Goal: Task Accomplishment & Management: Manage account settings

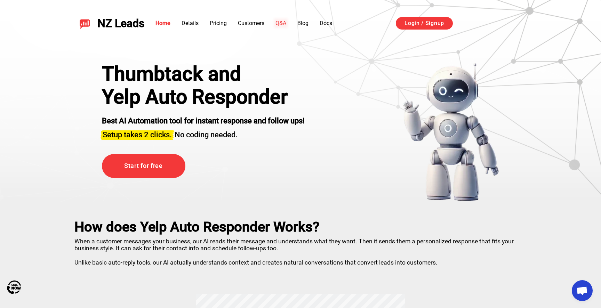
click at [281, 22] on link "Q&A" at bounding box center [281, 23] width 11 height 7
click at [145, 170] on link "Start for free" at bounding box center [144, 166] width 84 height 24
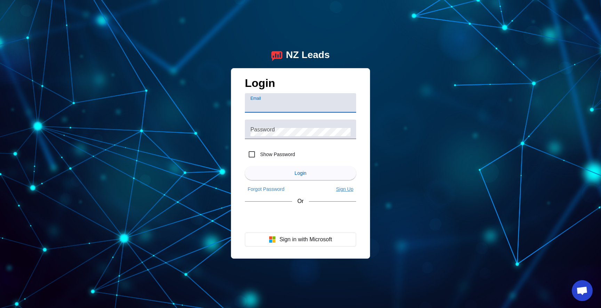
click at [341, 190] on span "Sign Up" at bounding box center [344, 190] width 17 height 6
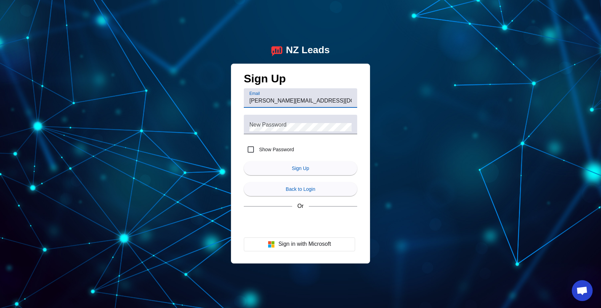
type input "Britt@ez-brakes.com"
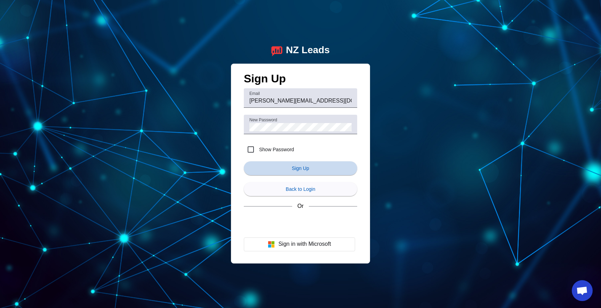
click at [322, 171] on span "submit" at bounding box center [300, 168] width 113 height 17
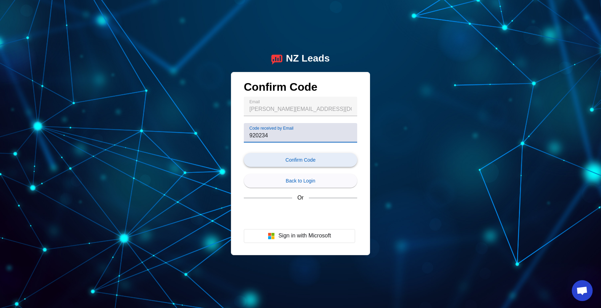
type input "920234"
click at [309, 162] on span "Confirm Code" at bounding box center [301, 160] width 30 height 6
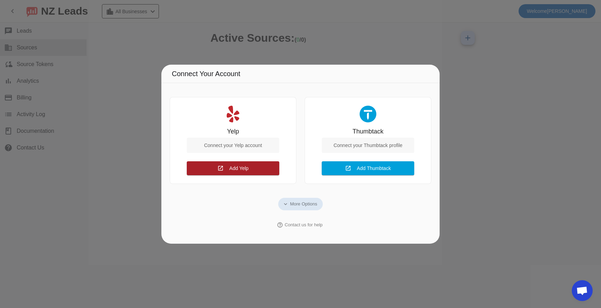
click at [251, 173] on span at bounding box center [233, 168] width 93 height 17
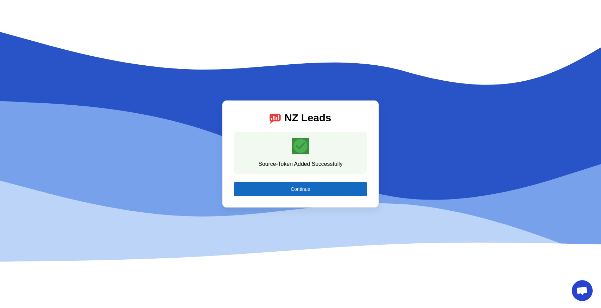
click at [298, 189] on span "Continue" at bounding box center [300, 190] width 19 height 6
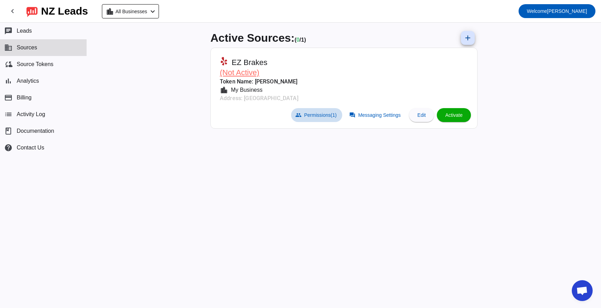
click at [322, 115] on span "Permissions (1)" at bounding box center [321, 115] width 32 height 6
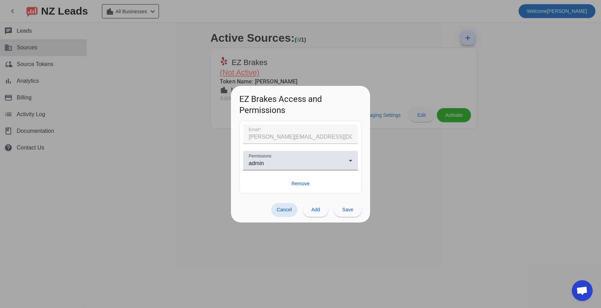
click at [398, 164] on div at bounding box center [300, 154] width 601 height 308
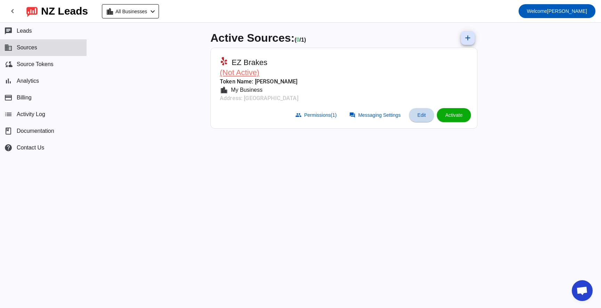
click at [418, 117] on span "Edit" at bounding box center [422, 115] width 8 height 6
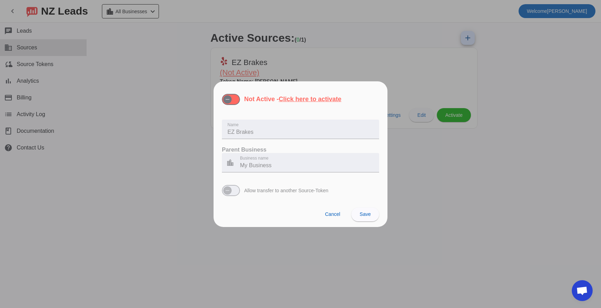
click at [192, 59] on div at bounding box center [300, 154] width 601 height 308
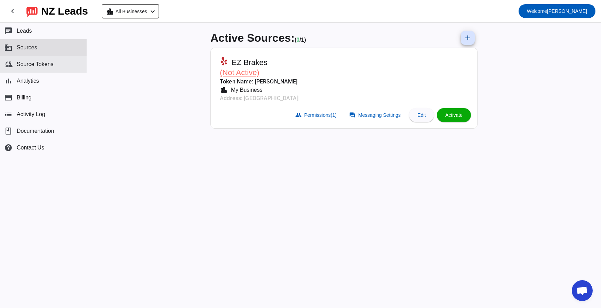
click at [51, 62] on span "Source Tokens" at bounding box center [35, 64] width 37 height 6
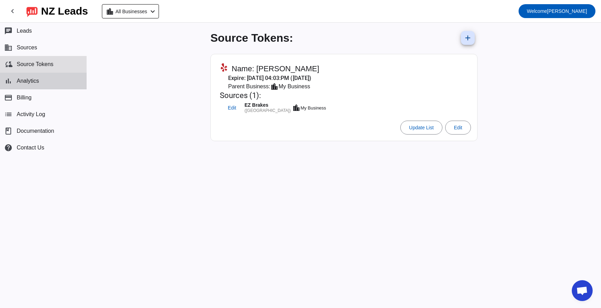
click at [53, 77] on button "bar_chart Analytics" at bounding box center [43, 81] width 87 height 17
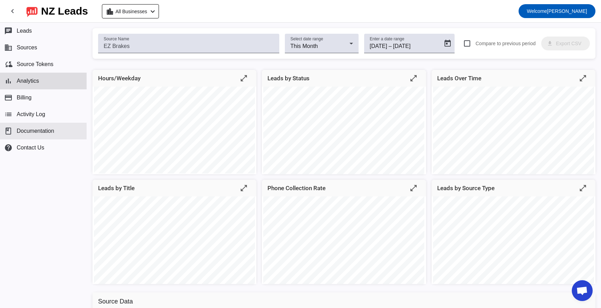
click at [49, 136] on button "book Documentation" at bounding box center [43, 131] width 87 height 17
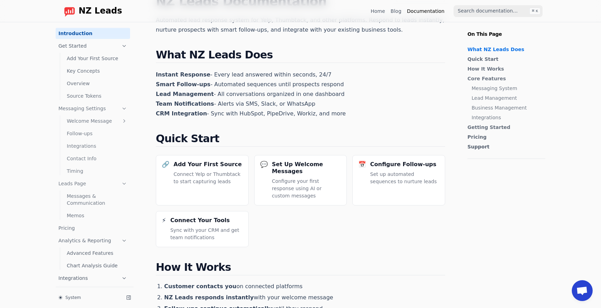
scroll to position [48, 0]
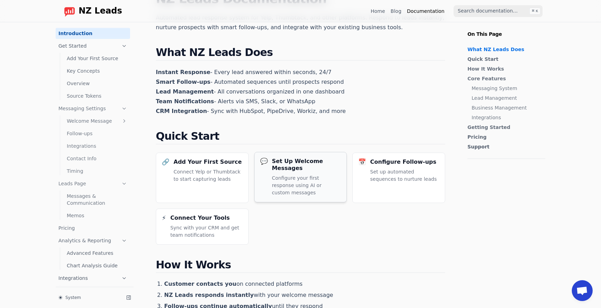
click at [301, 171] on h3 "Set Up Welcome Messages" at bounding box center [306, 165] width 69 height 14
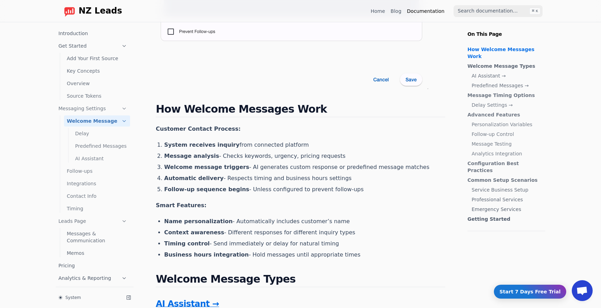
scroll to position [351, 0]
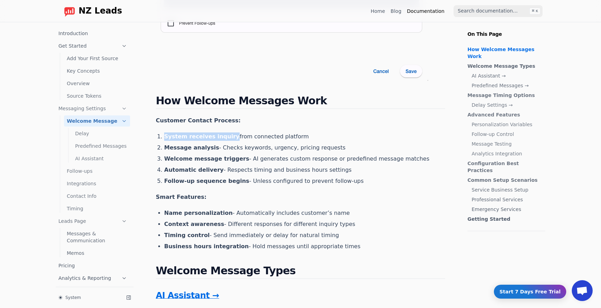
drag, startPoint x: 165, startPoint y: 137, endPoint x: 228, endPoint y: 135, distance: 63.0
click at [228, 135] on strong "System receives inquiry" at bounding box center [202, 136] width 76 height 7
drag, startPoint x: 166, startPoint y: 148, endPoint x: 211, endPoint y: 149, distance: 45.6
click at [211, 149] on strong "Message analysis" at bounding box center [191, 147] width 55 height 7
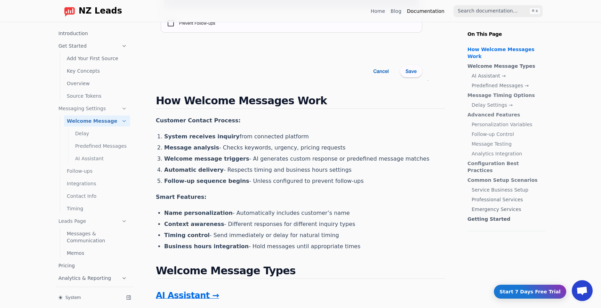
click at [165, 159] on strong "Welcome message triggers" at bounding box center [206, 159] width 85 height 7
drag, startPoint x: 165, startPoint y: 159, endPoint x: 237, endPoint y: 159, distance: 72.4
click at [237, 159] on li "Welcome message triggers - AI generates custom response or predefined message m…" at bounding box center [304, 159] width 281 height 8
click at [326, 184] on li "Follow-up sequence begins - Unless configured to prevent follow-ups" at bounding box center [304, 181] width 281 height 8
drag, startPoint x: 217, startPoint y: 148, endPoint x: 328, endPoint y: 148, distance: 110.7
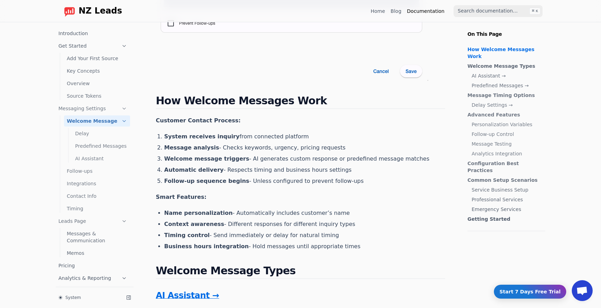
click at [328, 148] on li "Message analysis - Checks keywords, urgency, pricing requests" at bounding box center [304, 148] width 281 height 8
drag, startPoint x: 243, startPoint y: 160, endPoint x: 312, endPoint y: 154, distance: 69.2
click at [312, 154] on ol "System receives inquiry from connected platform Message analysis - Checks keywo…" at bounding box center [304, 159] width 281 height 53
click at [308, 164] on ol "System receives inquiry from connected platform Message analysis - Checks keywo…" at bounding box center [304, 159] width 281 height 53
drag, startPoint x: 243, startPoint y: 159, endPoint x: 368, endPoint y: 159, distance: 125.3
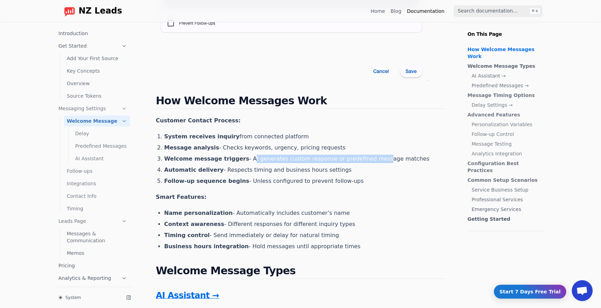
click at [368, 159] on li "Welcome message triggers - AI generates custom response or predefined message m…" at bounding box center [304, 159] width 281 height 8
click at [221, 171] on li "Automatic delivery - Respects timing and business hours settings" at bounding box center [304, 170] width 281 height 8
drag, startPoint x: 229, startPoint y: 215, endPoint x: 322, endPoint y: 198, distance: 95.2
click at [315, 217] on li "Name personalization - Automatically includes customer’s name" at bounding box center [304, 213] width 281 height 8
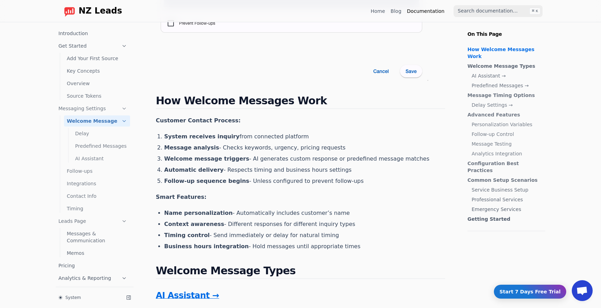
drag, startPoint x: 228, startPoint y: 214, endPoint x: 334, endPoint y: 213, distance: 106.2
click at [334, 213] on li "Name personalization - Automatically includes customer’s name" at bounding box center [304, 213] width 281 height 8
click at [241, 245] on li "Business hours integration - Hold messages until appropriate times" at bounding box center [304, 247] width 281 height 8
drag, startPoint x: 242, startPoint y: 245, endPoint x: 333, endPoint y: 257, distance: 91.2
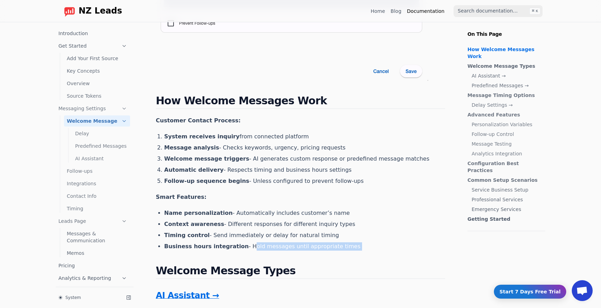
drag, startPoint x: 241, startPoint y: 246, endPoint x: 321, endPoint y: 255, distance: 80.5
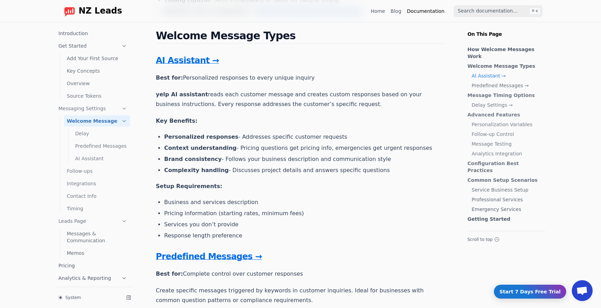
scroll to position [591, 0]
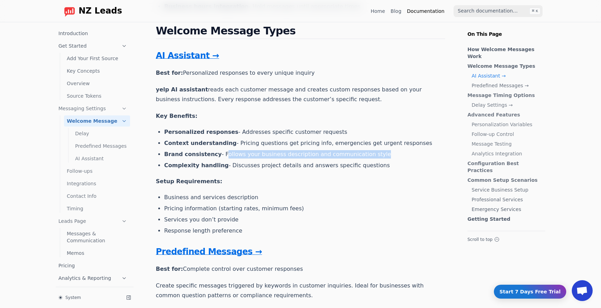
drag, startPoint x: 220, startPoint y: 154, endPoint x: 322, endPoint y: 159, distance: 101.8
click at [322, 159] on ul "Personalized responses - Addresses specific customer requests Context understan…" at bounding box center [304, 149] width 281 height 42
click at [417, 161] on ul "Personalized responses - Addresses specific customer requests Context understan…" at bounding box center [304, 149] width 281 height 42
drag, startPoint x: 220, startPoint y: 155, endPoint x: 343, endPoint y: 160, distance: 123.7
click at [343, 160] on ul "Personalized responses - Addresses specific customer requests Context understan…" at bounding box center [304, 149] width 281 height 42
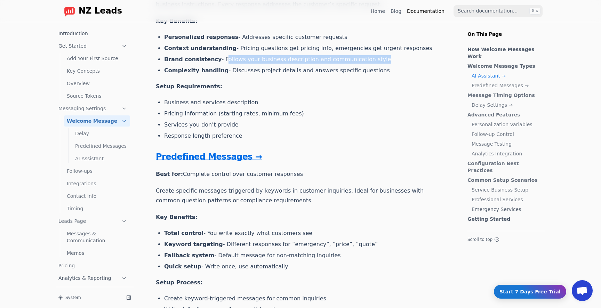
scroll to position [687, 0]
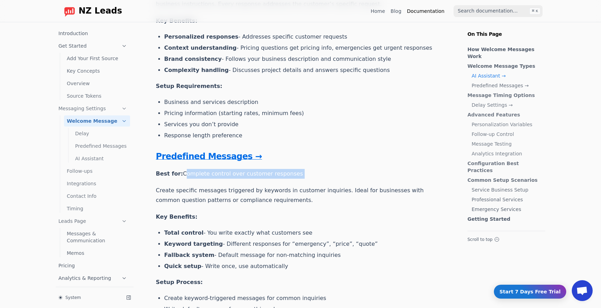
drag, startPoint x: 181, startPoint y: 172, endPoint x: 290, endPoint y: 181, distance: 110.0
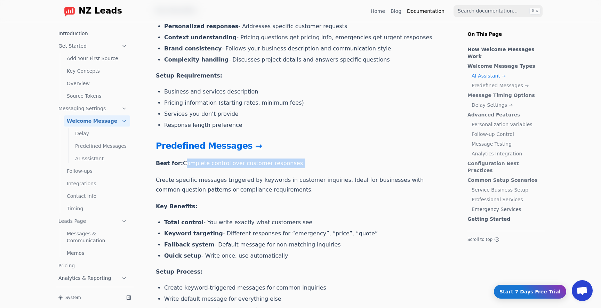
scroll to position [700, 0]
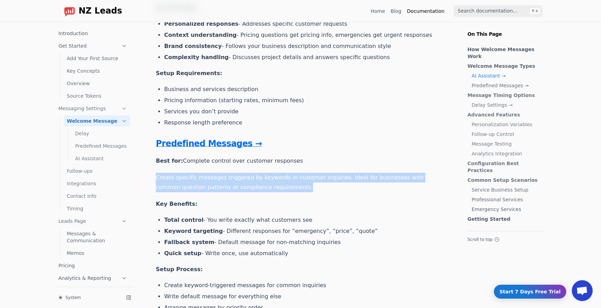
drag, startPoint x: 264, startPoint y: 185, endPoint x: 156, endPoint y: 180, distance: 108.7
click at [295, 185] on p "Create specific messages triggered by keywords in customer inquiries. Ideal for…" at bounding box center [301, 182] width 290 height 19
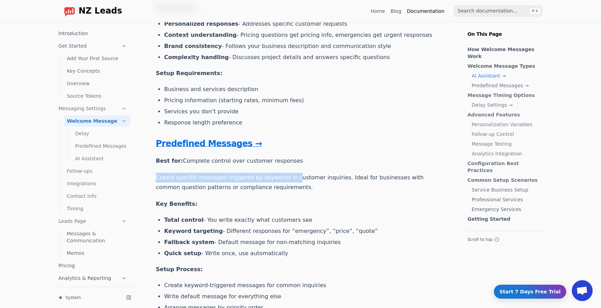
drag, startPoint x: 156, startPoint y: 177, endPoint x: 291, endPoint y: 181, distance: 135.1
click at [291, 181] on p "Create specific messages triggered by keywords in customer inquiries. Ideal for…" at bounding box center [301, 182] width 290 height 19
click at [315, 181] on p "Create specific messages triggered by keywords in customer inquiries. Ideal for…" at bounding box center [301, 182] width 290 height 19
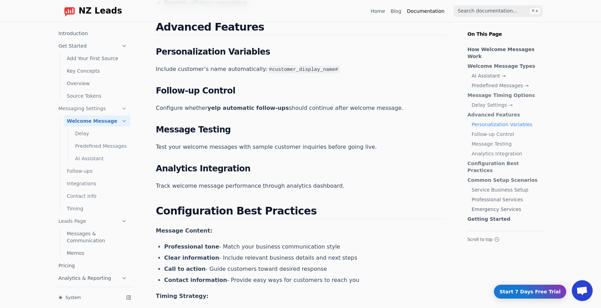
scroll to position [1234, 0]
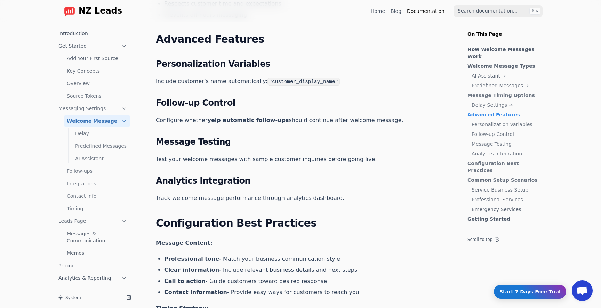
click at [272, 65] on link "Permalink for this section" at bounding box center [277, 64] width 10 height 10
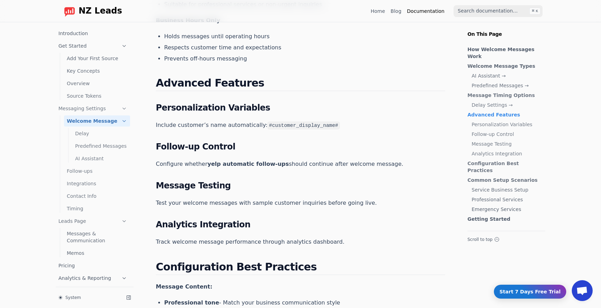
click at [272, 110] on link "Permalink for this section" at bounding box center [277, 108] width 10 height 10
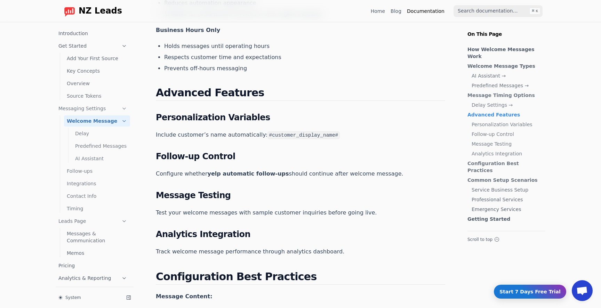
click at [272, 118] on link "Permalink for this section" at bounding box center [277, 118] width 10 height 10
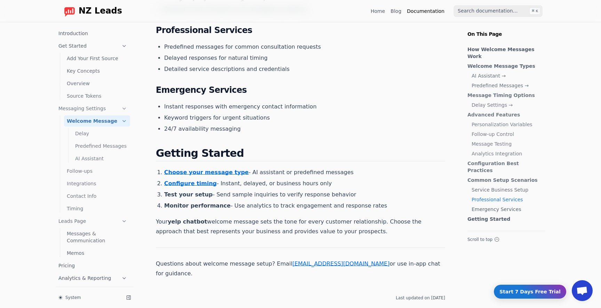
scroll to position [1826, 0]
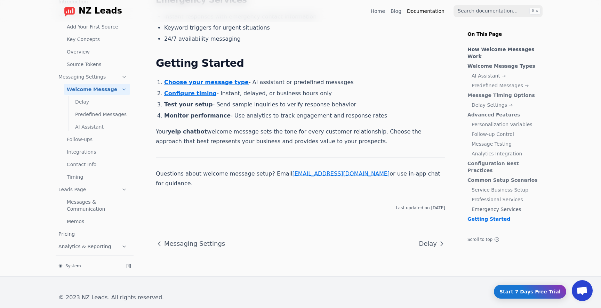
click at [206, 82] on link "Choose your message type" at bounding box center [206, 82] width 85 height 7
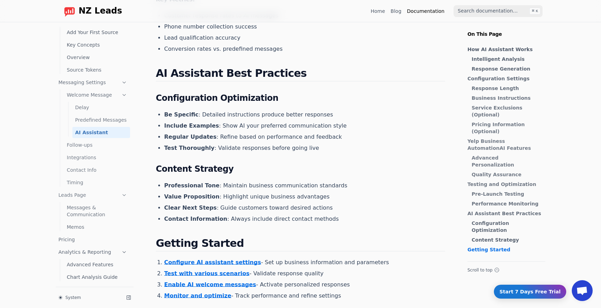
scroll to position [1646, 0]
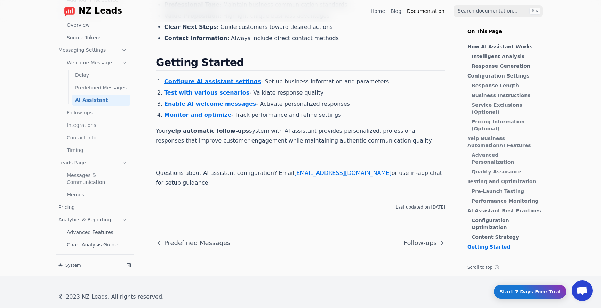
click at [221, 82] on link "Configure AI assistant settings" at bounding box center [212, 81] width 97 height 7
click at [538, 295] on link "Start 7 Days Free Trial" at bounding box center [531, 292] width 74 height 14
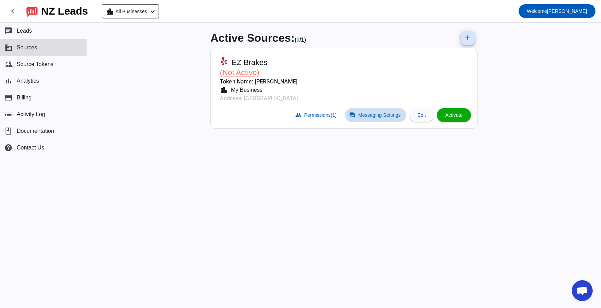
click at [364, 115] on span "Messaging Settings" at bounding box center [379, 115] width 42 height 6
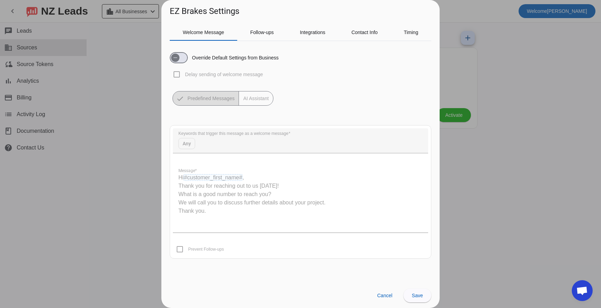
click at [223, 176] on quill-editor "Hi #customer_first_name# , Thank you for reaching out to us today! What is a go…" at bounding box center [300, 198] width 255 height 70
click at [180, 60] on span "button" at bounding box center [175, 58] width 14 height 14
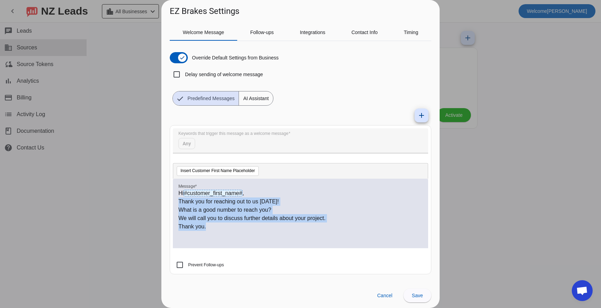
drag, startPoint x: 275, startPoint y: 235, endPoint x: 179, endPoint y: 200, distance: 101.9
click at [179, 200] on div "Hi #customer_first_name# , Thank you for reaching out to us today! What is a go…" at bounding box center [301, 217] width 244 height 56
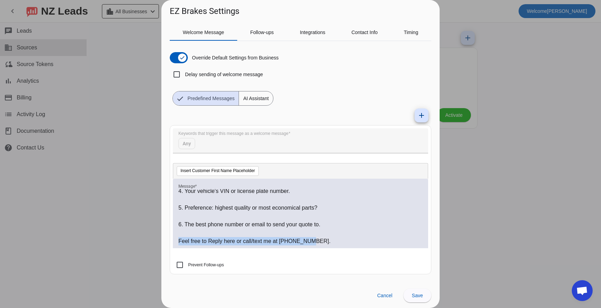
drag, startPoint x: 310, startPoint y: 241, endPoint x: 137, endPoint y: 237, distance: 173.0
click at [137, 237] on div "EZ Brakes Settings Welcome Message Follow-ups Integrations Contact Info Timing …" at bounding box center [300, 154] width 601 height 308
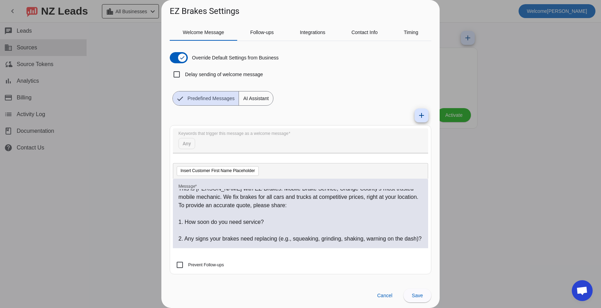
scroll to position [0, 0]
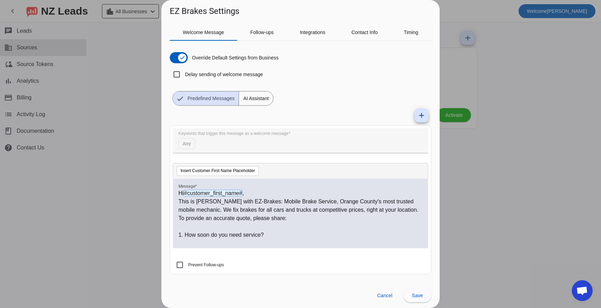
click at [206, 202] on p "This is Britt with EZ-Brakes: Mobile Brake Service, Orange County's most truste…" at bounding box center [301, 210] width 244 height 25
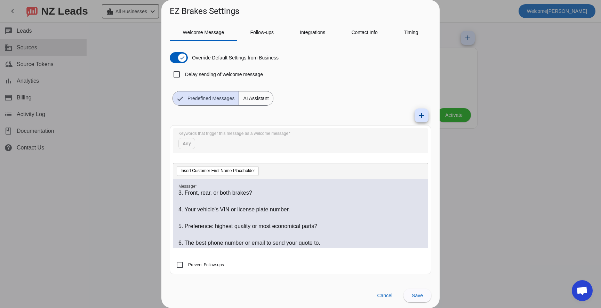
scroll to position [102, 0]
click at [415, 302] on span at bounding box center [418, 295] width 28 height 17
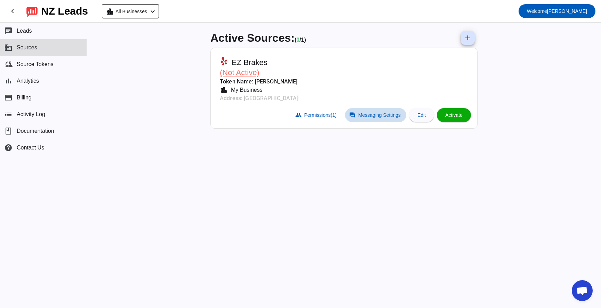
click at [385, 117] on span "Messaging Settings" at bounding box center [379, 115] width 42 height 6
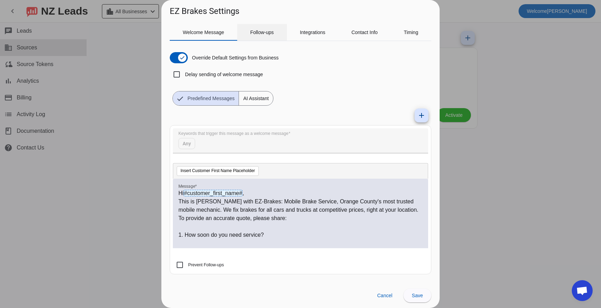
click at [255, 34] on span "Follow-ups" at bounding box center [262, 32] width 24 height 5
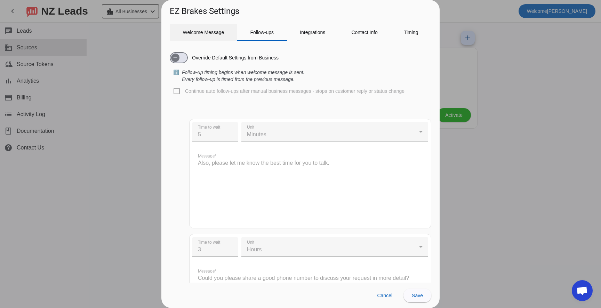
click at [224, 33] on span "Welcome Message" at bounding box center [203, 32] width 41 height 5
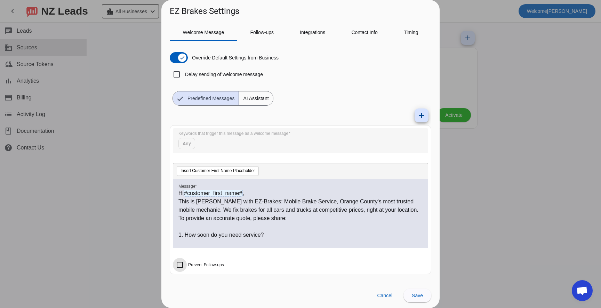
click at [181, 270] on input "Prevent Follow-ups" at bounding box center [180, 265] width 14 height 14
checkbox input "true"
click at [276, 34] on div "Follow-ups" at bounding box center [262, 32] width 50 height 17
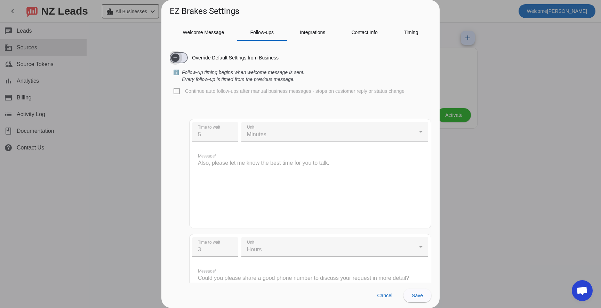
click at [178, 57] on icon "button" at bounding box center [176, 58] width 6 height 6
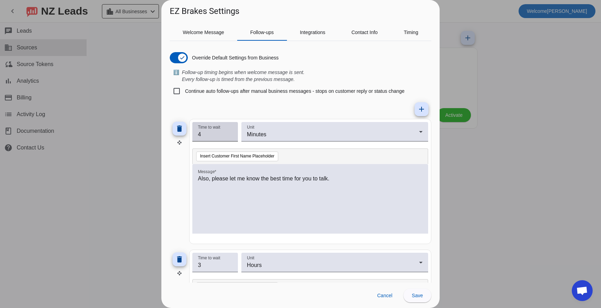
click at [231, 137] on input "4" at bounding box center [215, 135] width 34 height 8
click at [231, 137] on input "3" at bounding box center [215, 135] width 34 height 8
click at [231, 137] on input "2" at bounding box center [215, 135] width 34 height 8
type input "1"
click at [231, 137] on input "1" at bounding box center [215, 135] width 34 height 8
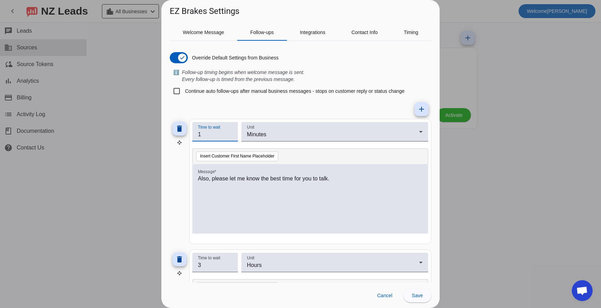
click at [231, 137] on input "1" at bounding box center [215, 135] width 34 height 8
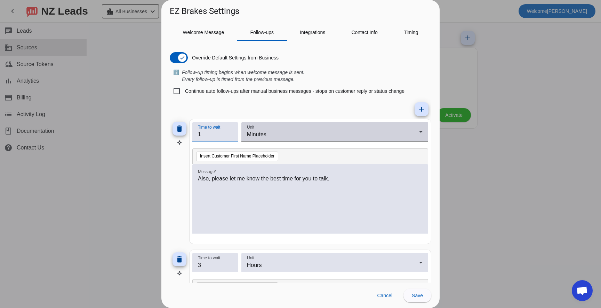
click at [276, 133] on div "Minutes" at bounding box center [333, 135] width 172 height 8
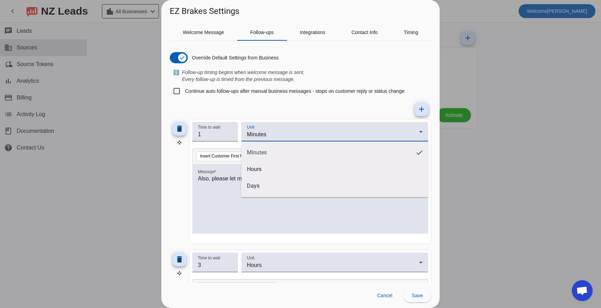
click at [283, 101] on div at bounding box center [300, 154] width 601 height 308
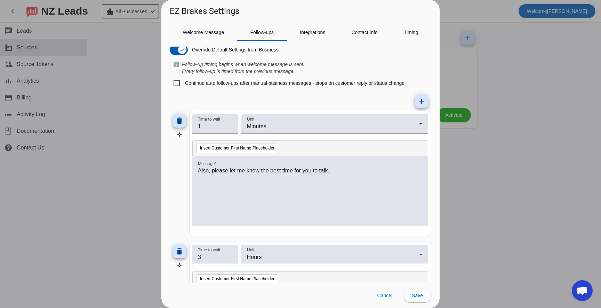
scroll to position [0, 0]
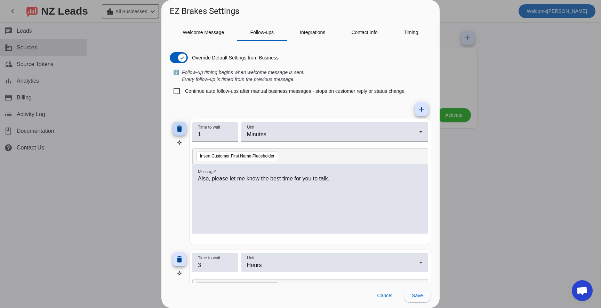
click at [178, 128] on mat-icon "delete" at bounding box center [179, 129] width 8 height 8
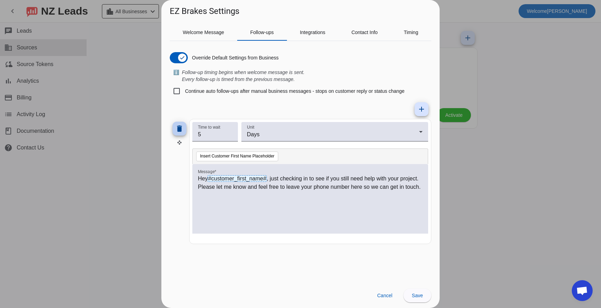
click at [178, 128] on mat-icon "delete" at bounding box center [179, 129] width 8 height 8
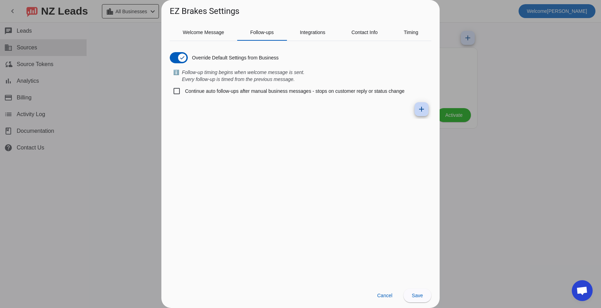
click at [420, 107] on mat-icon "add" at bounding box center [422, 109] width 8 height 8
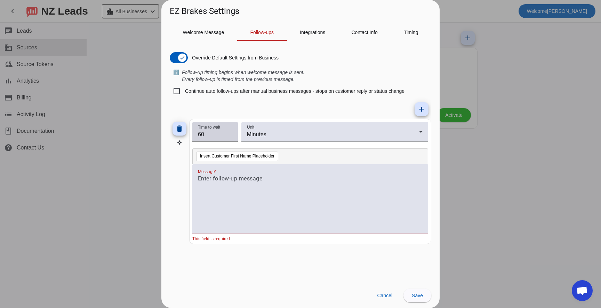
click at [233, 132] on div "Time to wait 60" at bounding box center [215, 131] width 46 height 19
click at [230, 133] on input "61" at bounding box center [215, 135] width 34 height 8
click at [230, 133] on input "62" at bounding box center [215, 135] width 34 height 8
click at [230, 133] on input "63" at bounding box center [215, 135] width 34 height 8
click at [230, 133] on input "64" at bounding box center [215, 135] width 34 height 8
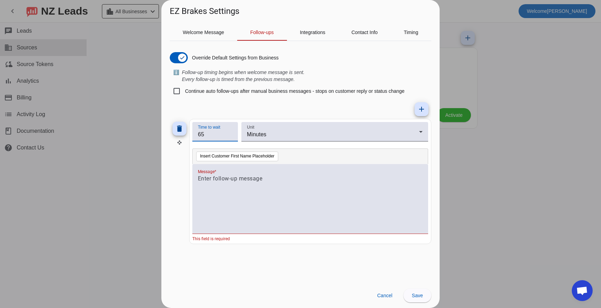
click at [230, 133] on input "65" at bounding box center [215, 135] width 34 height 8
click at [230, 133] on input "66" at bounding box center [215, 135] width 34 height 8
drag, startPoint x: 217, startPoint y: 134, endPoint x: 111, endPoint y: 115, distance: 108.0
click at [111, 115] on div "EZ Brakes Settings Welcome Message Follow-ups Integrations Contact Info Timing …" at bounding box center [300, 154] width 601 height 308
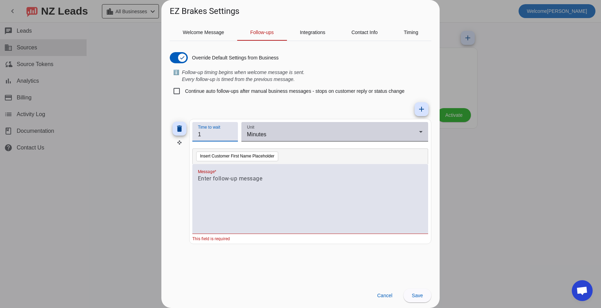
type input "1"
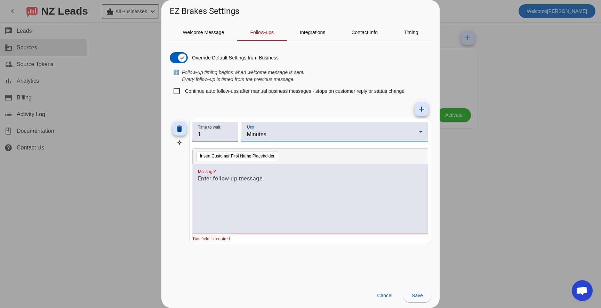
click at [275, 138] on div "Minutes" at bounding box center [333, 135] width 172 height 8
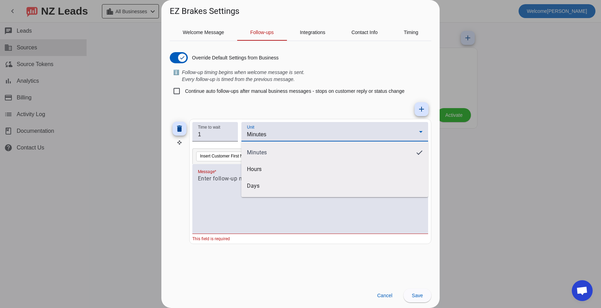
click at [278, 129] on div at bounding box center [300, 154] width 601 height 308
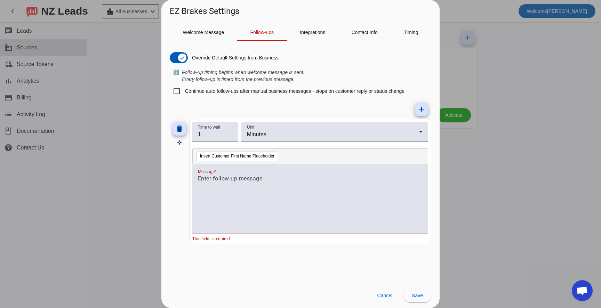
click at [238, 104] on div "add delete Time to wait 1 Unit Minutes Insert Customer First Name Placeholder M…" at bounding box center [301, 175] width 262 height 150
click at [278, 181] on p at bounding box center [310, 179] width 225 height 8
click at [181, 62] on span "button" at bounding box center [182, 58] width 8 height 8
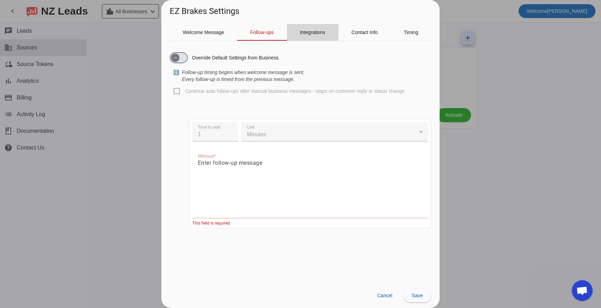
click at [310, 34] on span "Integrations" at bounding box center [312, 32] width 25 height 5
